Goal: Participate in discussion: Engage in conversation with other users on a specific topic

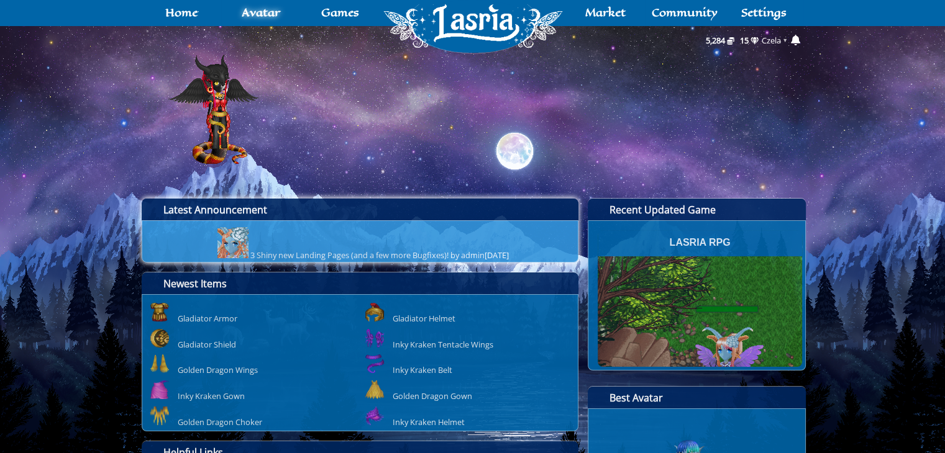
click at [386, 255] on link "3 Shiny new Landing Pages (and a few more Bugfixes)!" at bounding box center [349, 255] width 198 height 11
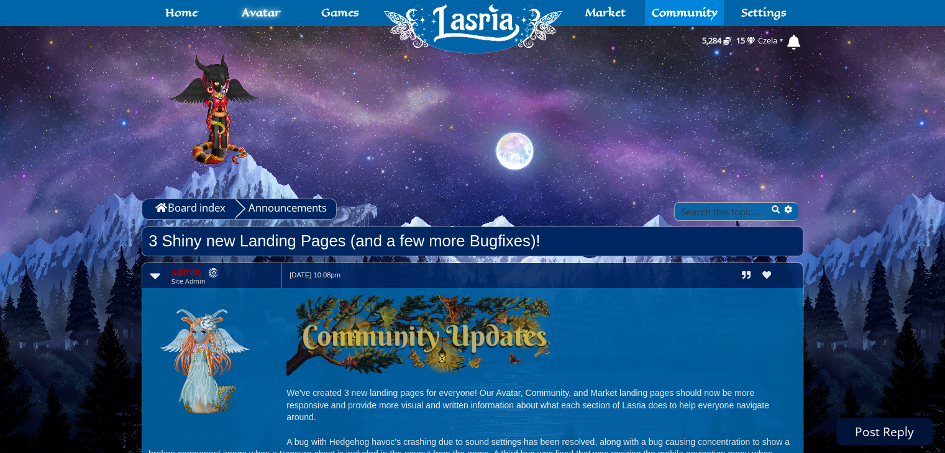
click at [892, 427] on link "Post Reply" at bounding box center [884, 432] width 96 height 27
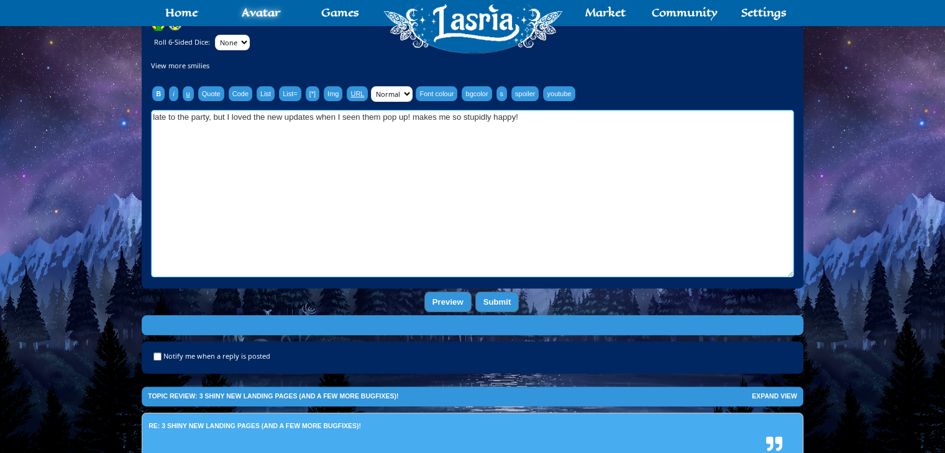
scroll to position [271, 0]
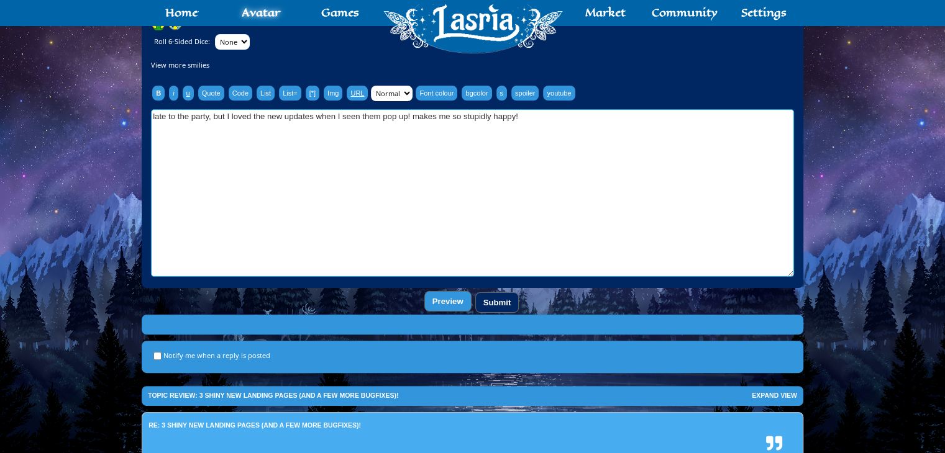
type textarea "late to the party, but I loved the new updates when I seen them pop up! makes m…"
click at [517, 303] on input "Submit" at bounding box center [497, 303] width 44 height 20
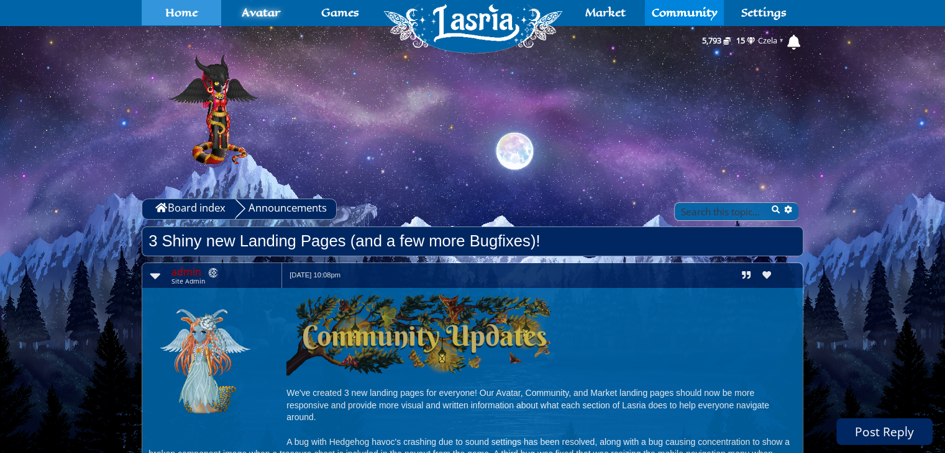
click at [196, 17] on span "Home" at bounding box center [181, 12] width 32 height 10
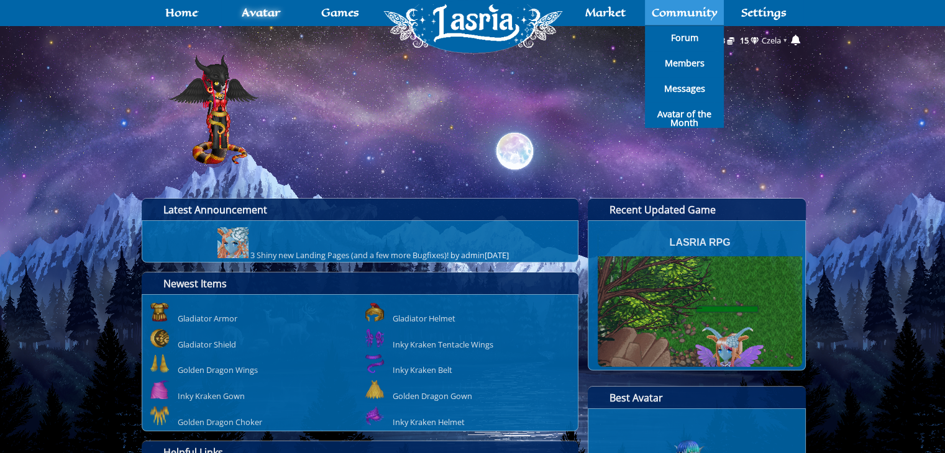
click at [660, 17] on span "Community" at bounding box center [684, 12] width 66 height 10
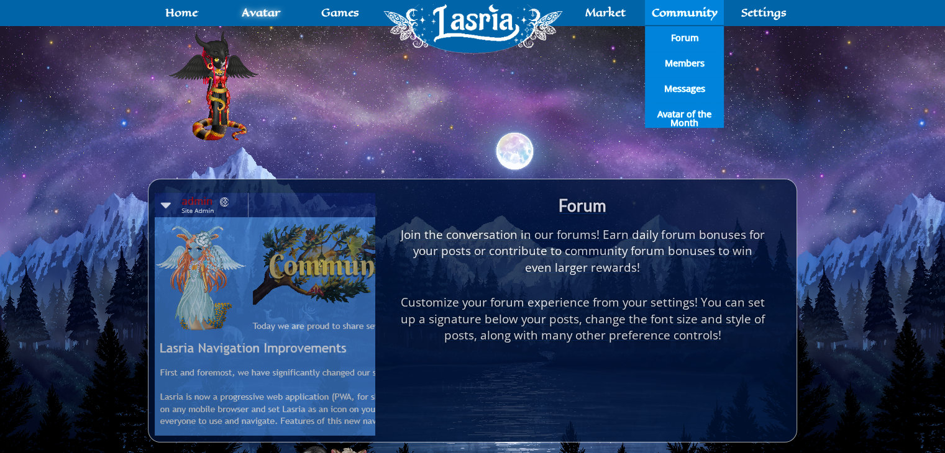
scroll to position [22, 0]
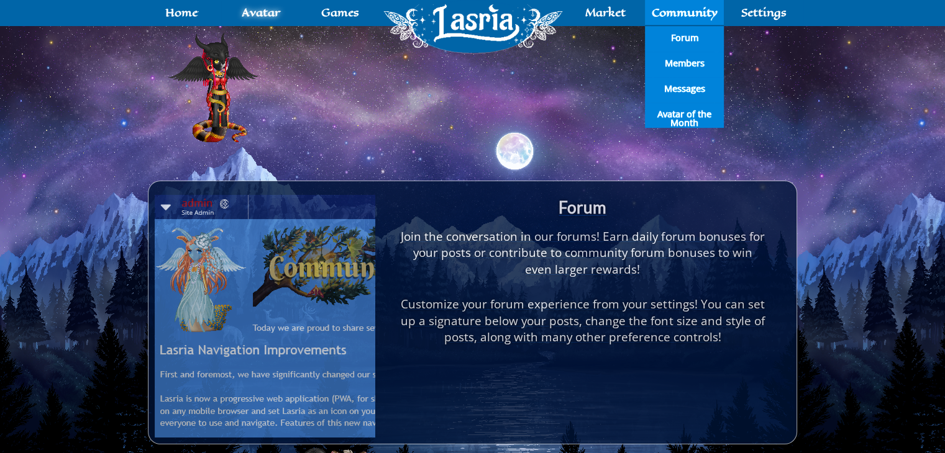
click at [569, 235] on div "Join the conversation in our forums! Earn daily forum bonuses for your posts or…" at bounding box center [582, 254] width 365 height 50
